Goal: Task Accomplishment & Management: Manage account settings

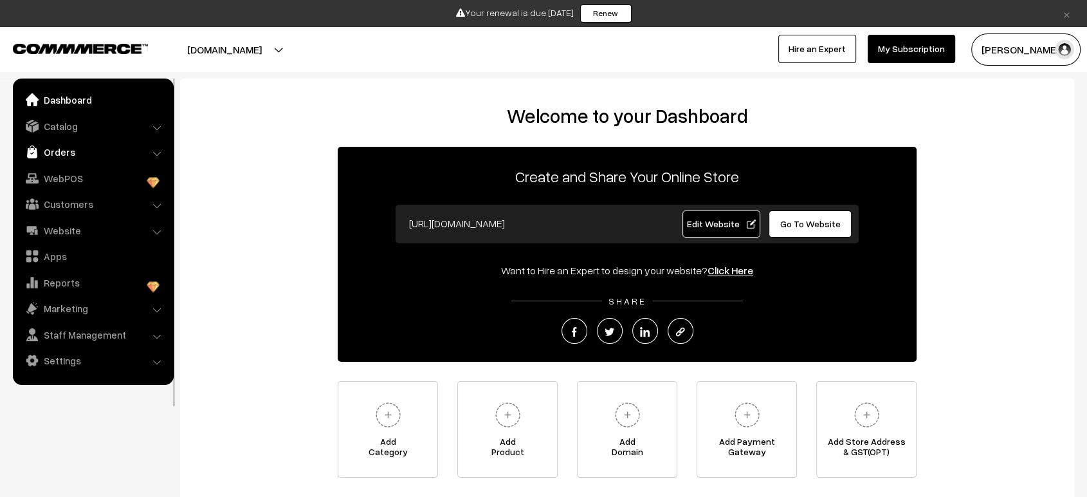
click at [66, 143] on link "Orders" at bounding box center [92, 151] width 153 height 23
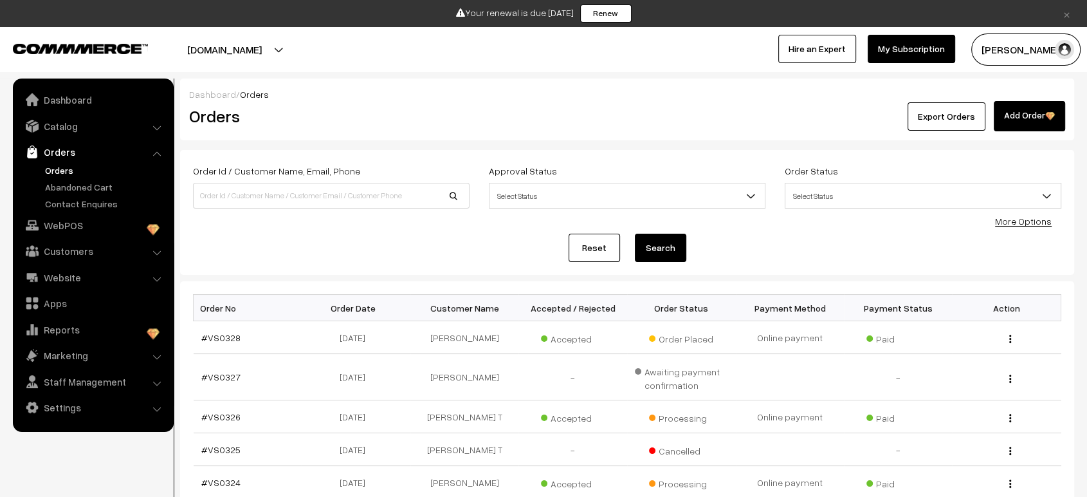
click at [228, 333] on link "#VS0328" at bounding box center [220, 337] width 39 height 11
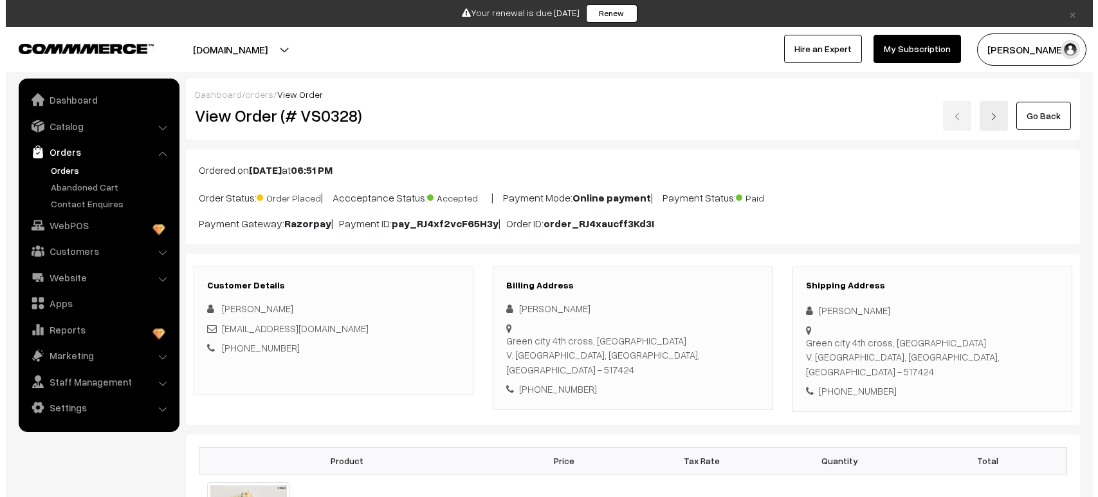
scroll to position [427, 0]
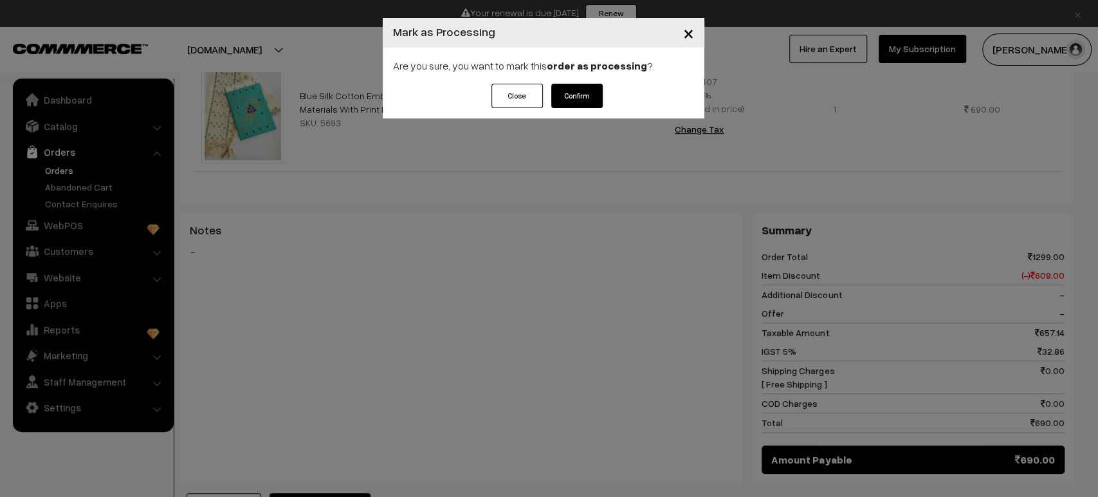
click at [572, 96] on button "Confirm" at bounding box center [576, 96] width 51 height 24
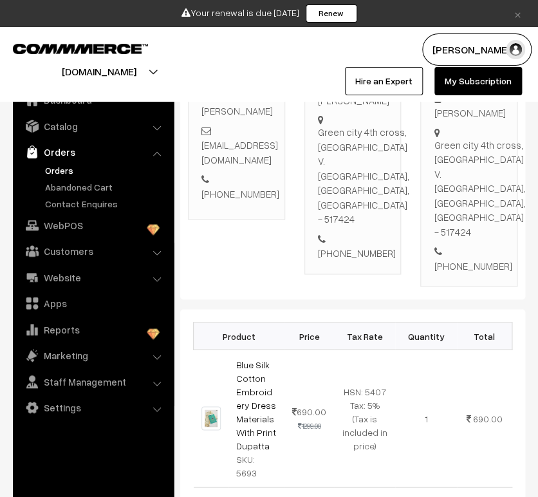
scroll to position [80, 0]
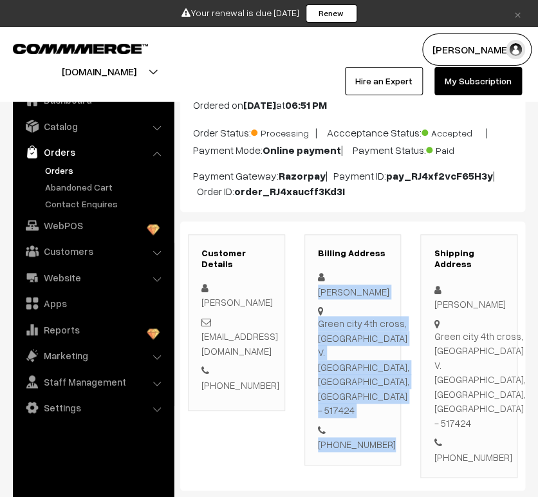
drag, startPoint x: 367, startPoint y: 444, endPoint x: 322, endPoint y: 273, distance: 176.1
click at [322, 273] on div "Sivakumar Siva Green city 4th cross, Ramachandrappa house V. Kota, Andhra Prade…" at bounding box center [353, 360] width 70 height 182
copy div "Sivakumar Siva Green city 4th cross, Ramachandrappa house V. Kota, Andhra Prade…"
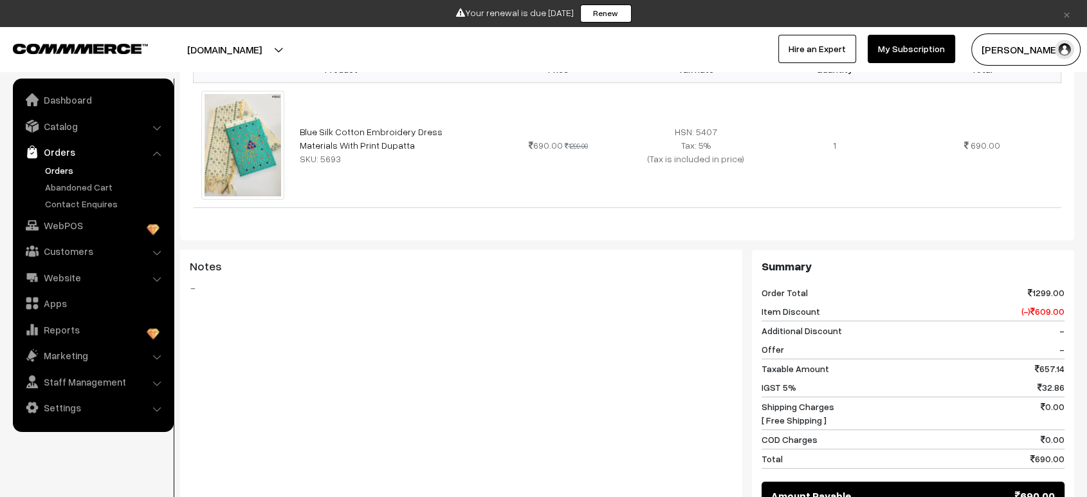
scroll to position [0, 0]
